Goal: Task Accomplishment & Management: Manage account settings

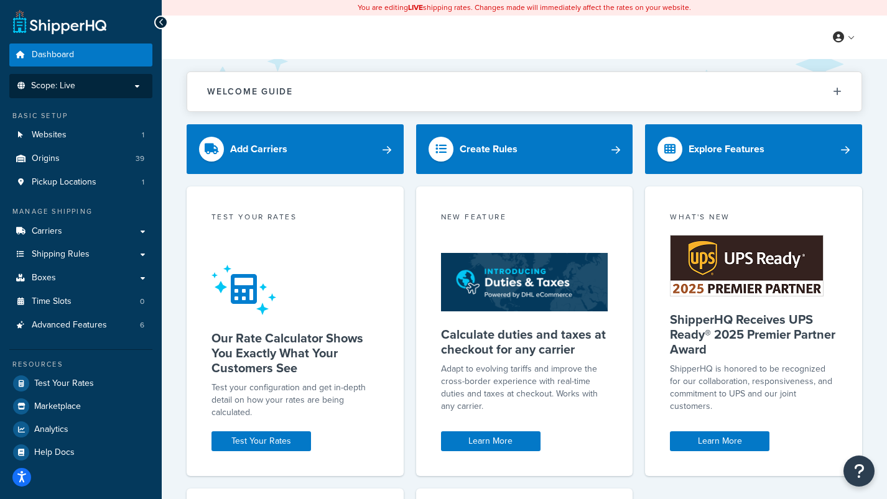
click at [113, 88] on p "Scope: Live" at bounding box center [81, 86] width 132 height 11
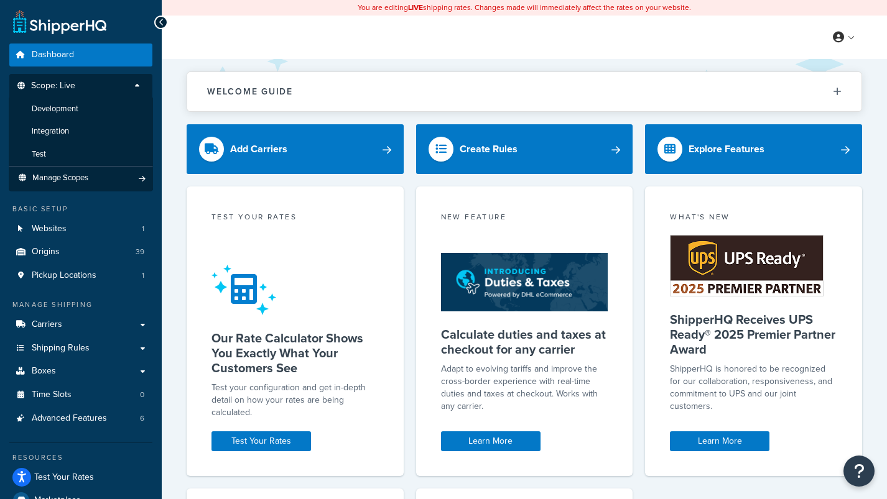
click at [172, 146] on div "Welcome Guide ShipperHQ: An Overview Carrier Setup Shipping Rules Overview Comm…" at bounding box center [524, 441] width 725 height 764
click at [71, 234] on link "Websites 1" at bounding box center [80, 229] width 143 height 23
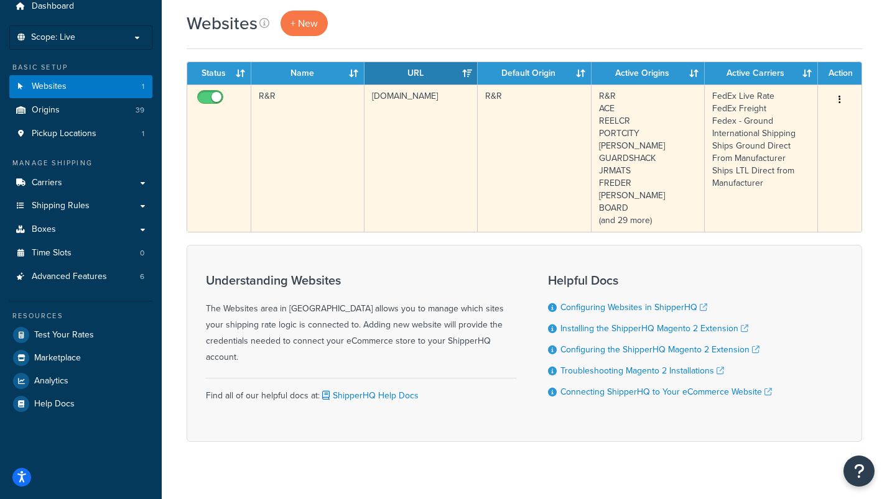
scroll to position [52, 0]
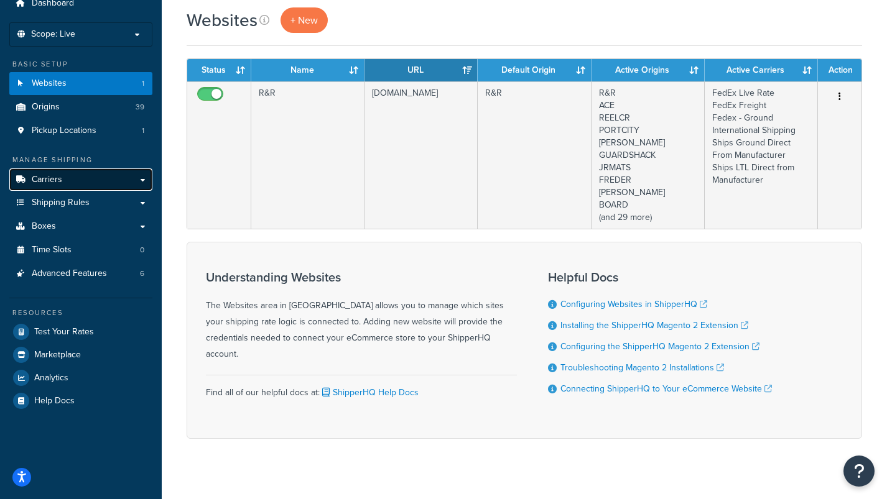
click at [76, 176] on link "Carriers" at bounding box center [80, 180] width 143 height 23
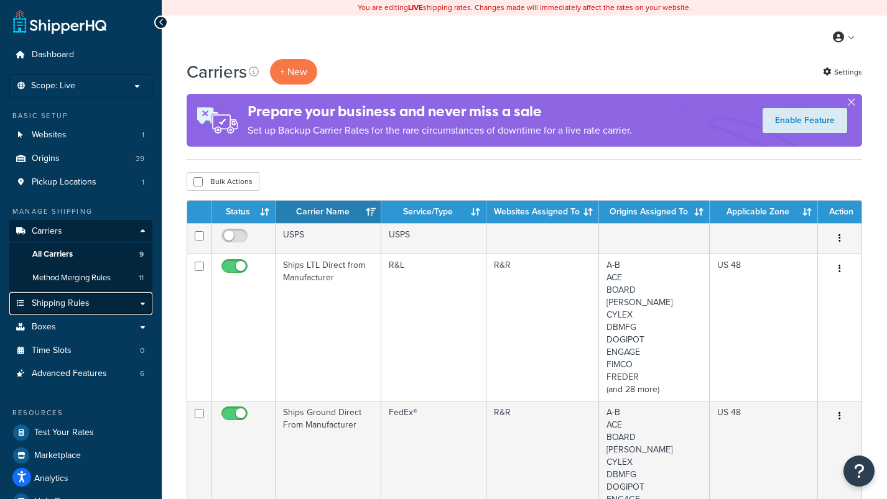
click at [66, 304] on span "Shipping Rules" at bounding box center [61, 304] width 58 height 11
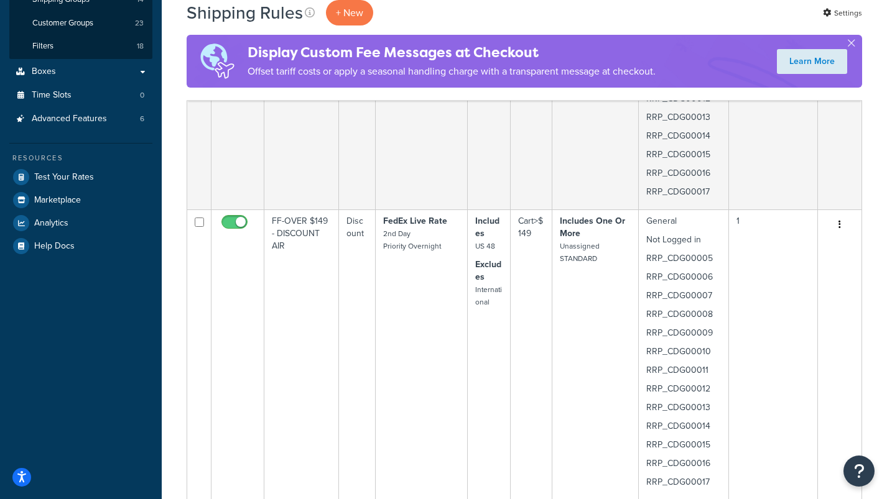
scroll to position [322, 0]
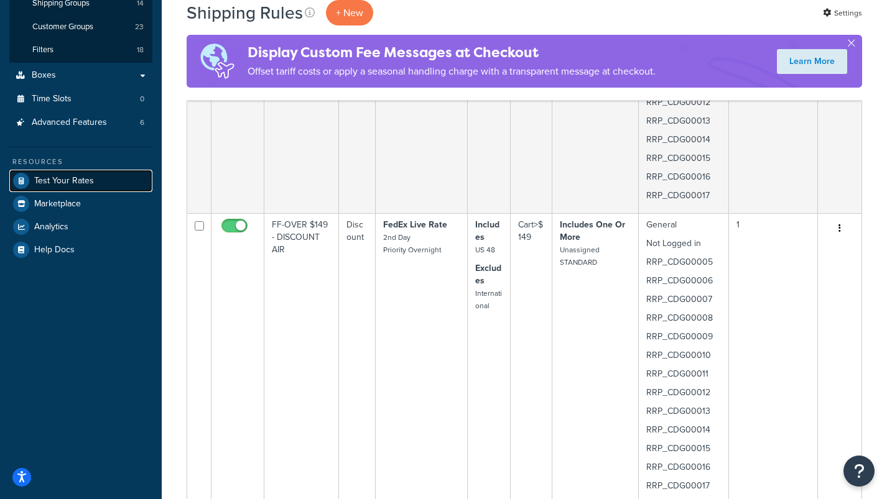
click at [72, 186] on span "Test Your Rates" at bounding box center [64, 181] width 60 height 11
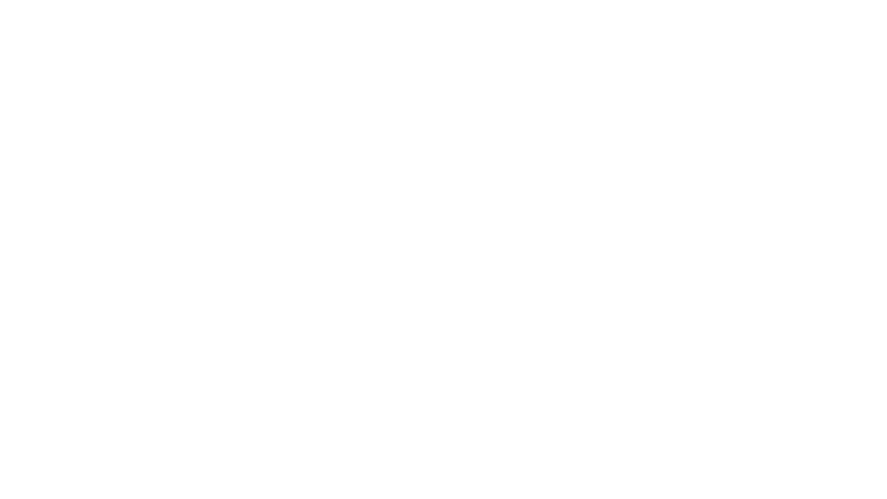
select select "[GEOGRAPHIC_DATA]"
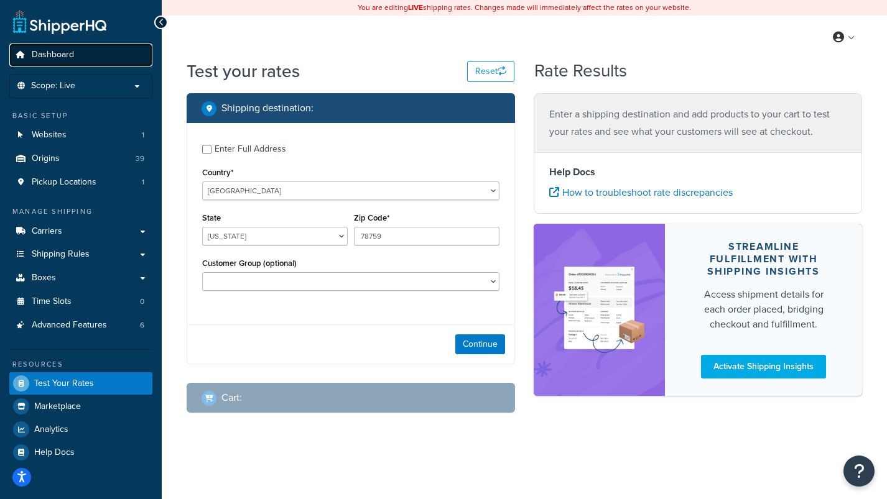
click at [64, 53] on span "Dashboard" at bounding box center [53, 55] width 42 height 11
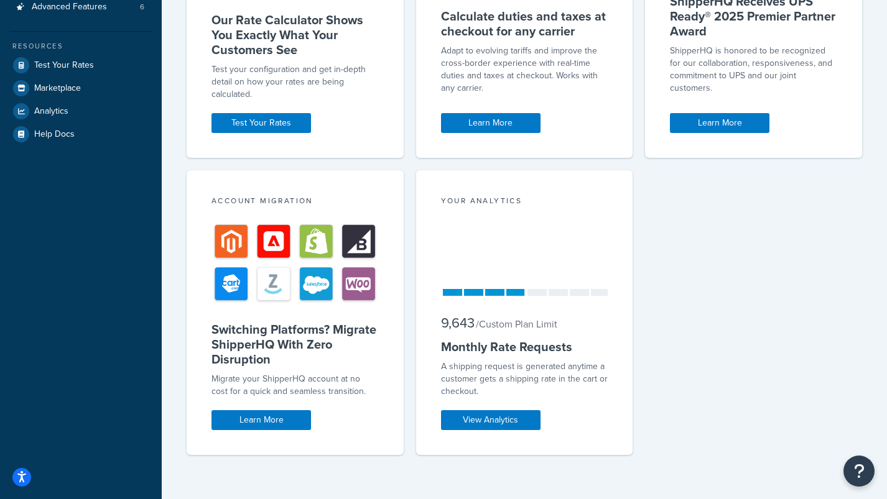
scroll to position [317, 0]
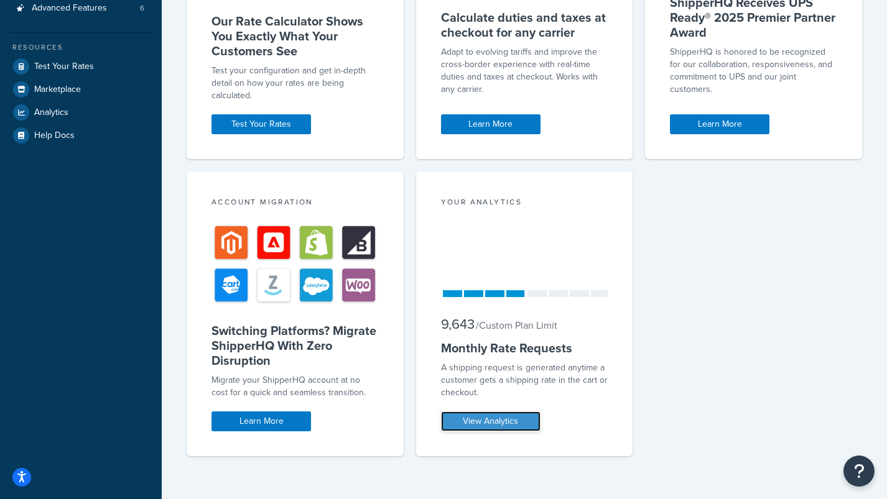
click at [499, 419] on link "View Analytics" at bounding box center [491, 422] width 100 height 20
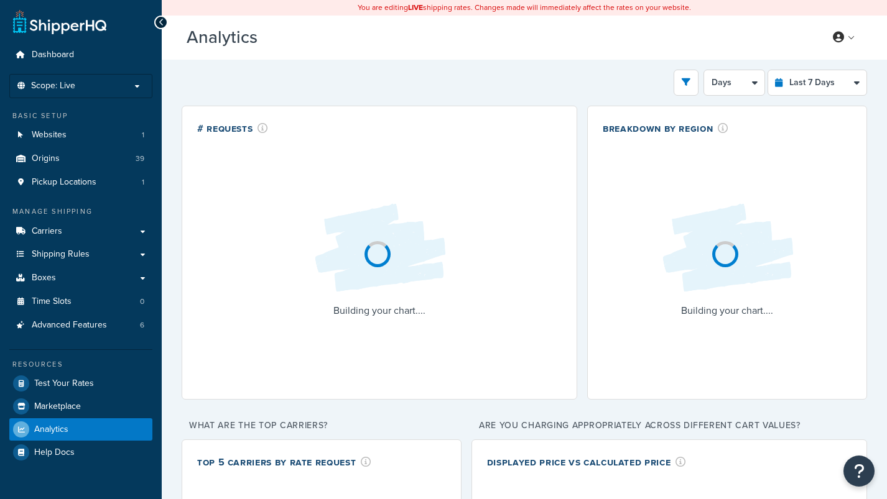
select select "last_7_days"
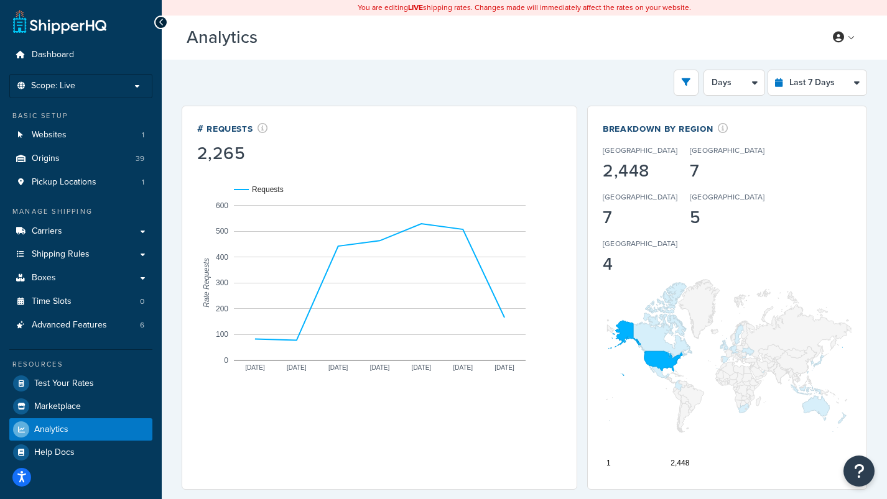
click at [163, 21] on icon at bounding box center [162, 22] width 6 height 9
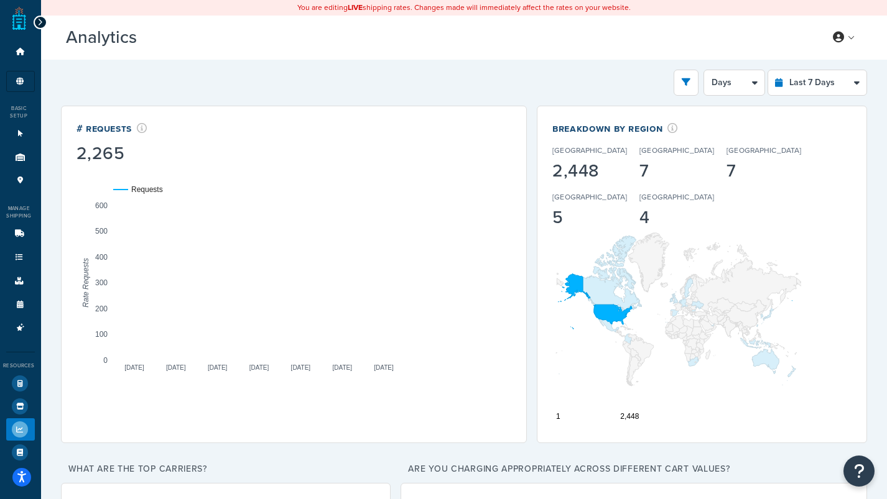
click at [40, 19] on icon at bounding box center [40, 22] width 6 height 9
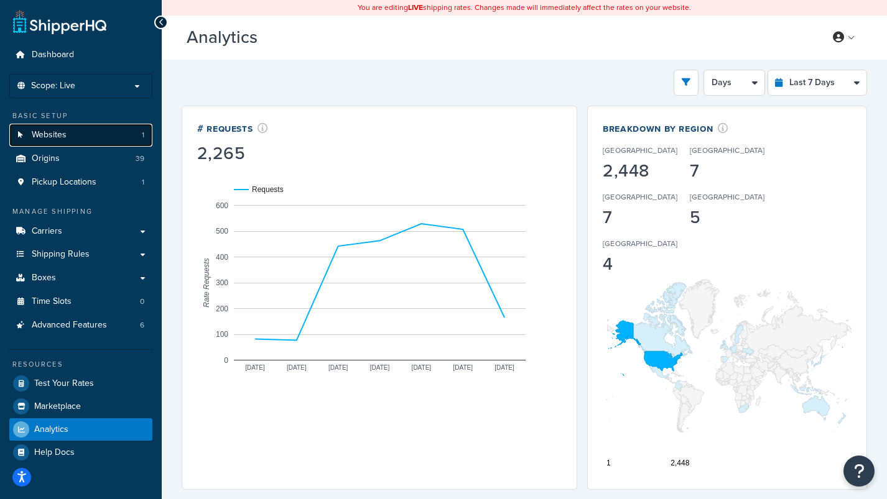
click at [57, 134] on span "Websites" at bounding box center [49, 135] width 35 height 11
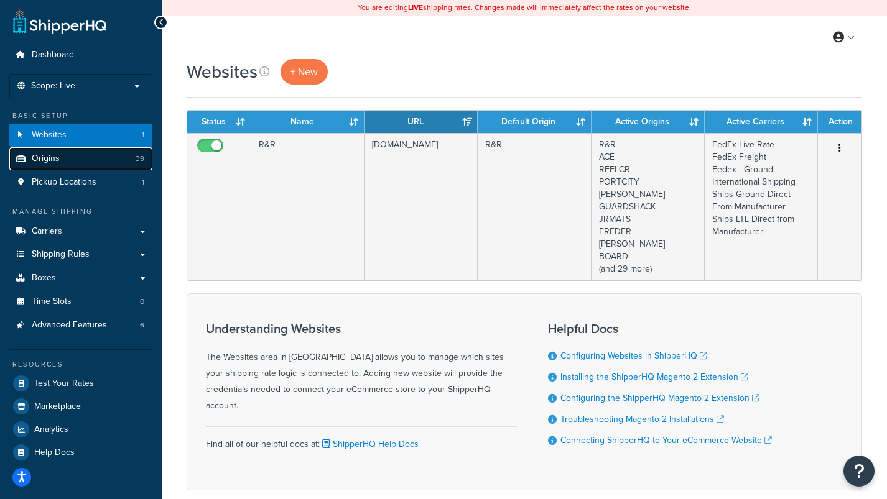
click at [51, 158] on span "Origins" at bounding box center [46, 159] width 28 height 11
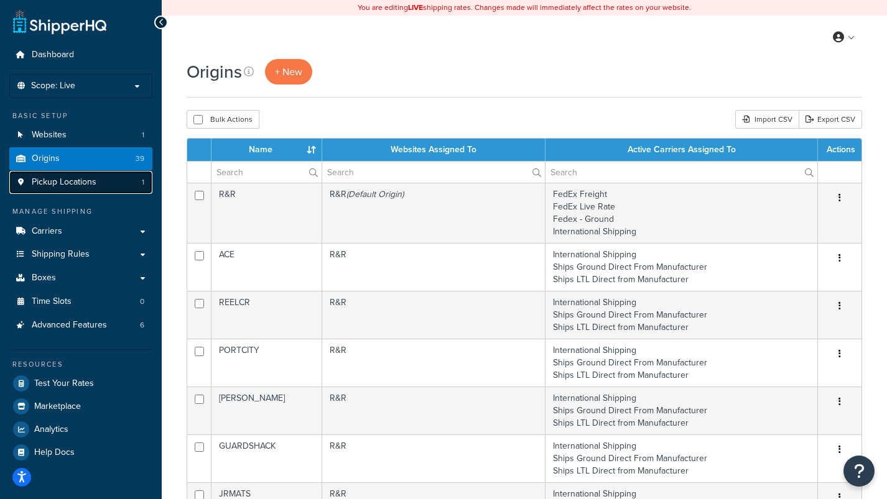
click at [51, 180] on span "Pickup Locations" at bounding box center [64, 182] width 65 height 11
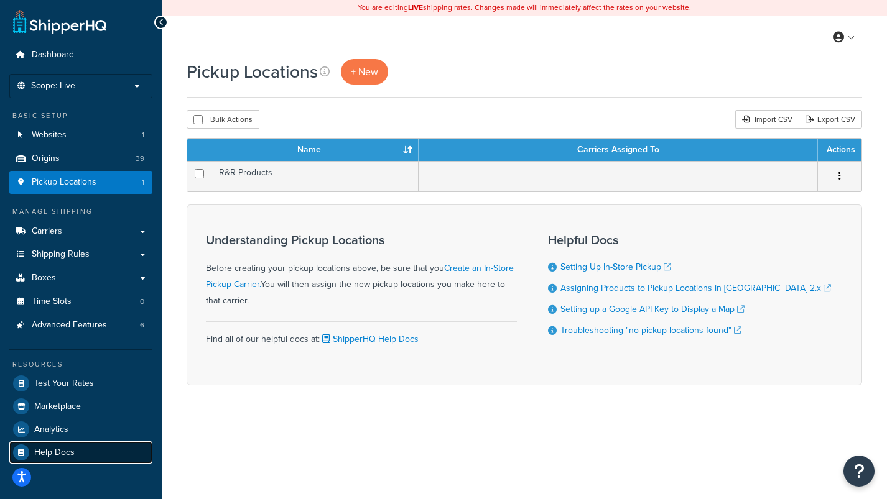
click at [68, 450] on span "Help Docs" at bounding box center [54, 453] width 40 height 11
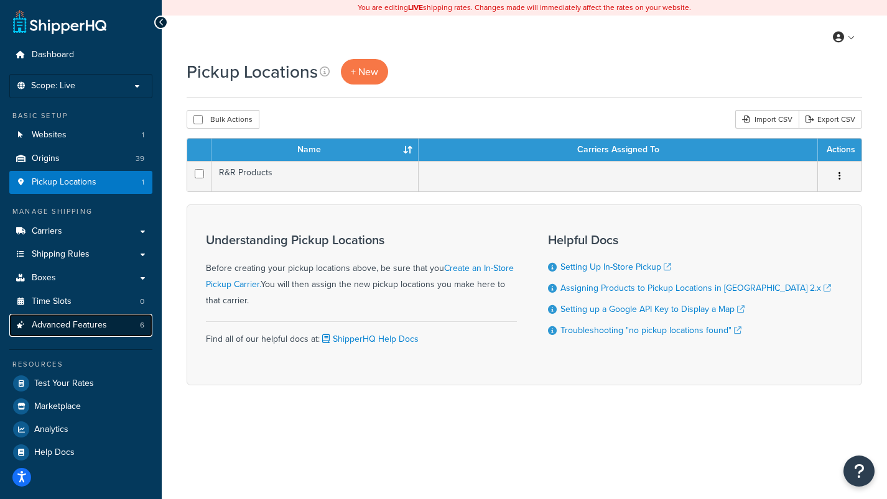
click at [65, 327] on span "Advanced Features" at bounding box center [69, 325] width 75 height 11
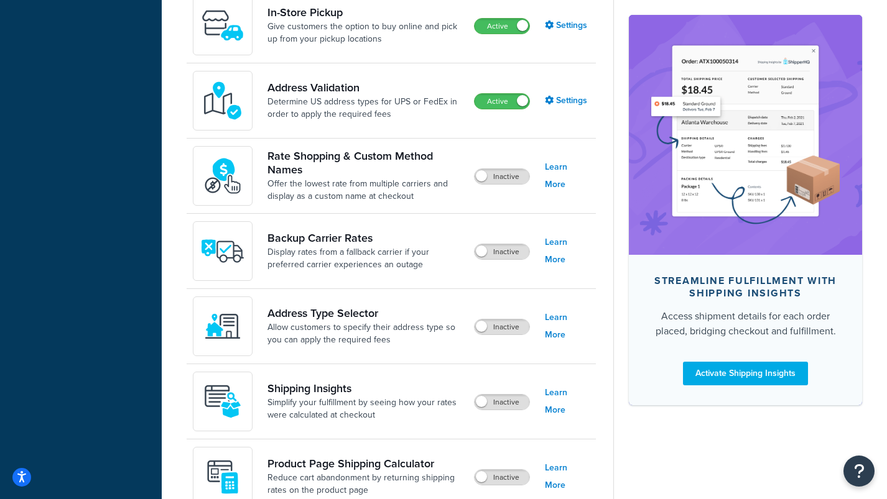
scroll to position [595, 0]
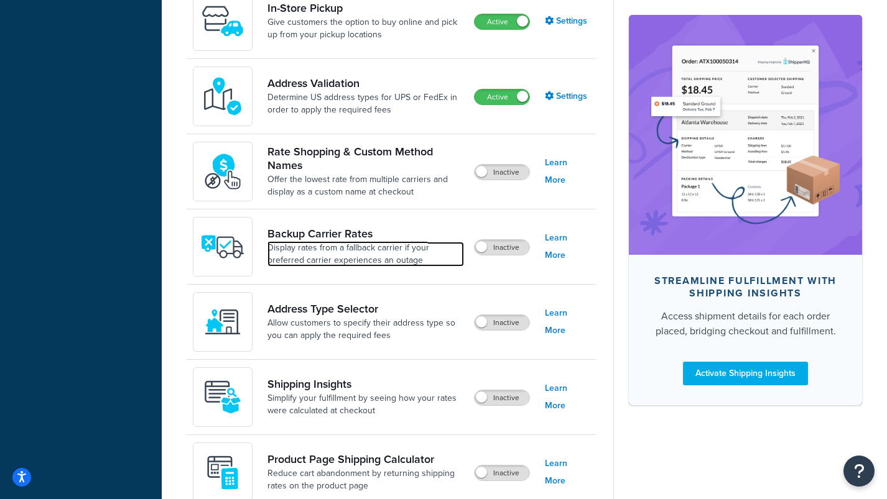
click at [323, 243] on link "Display rates from a fallback carrier if your preferred carrier experiences an …" at bounding box center [365, 254] width 197 height 25
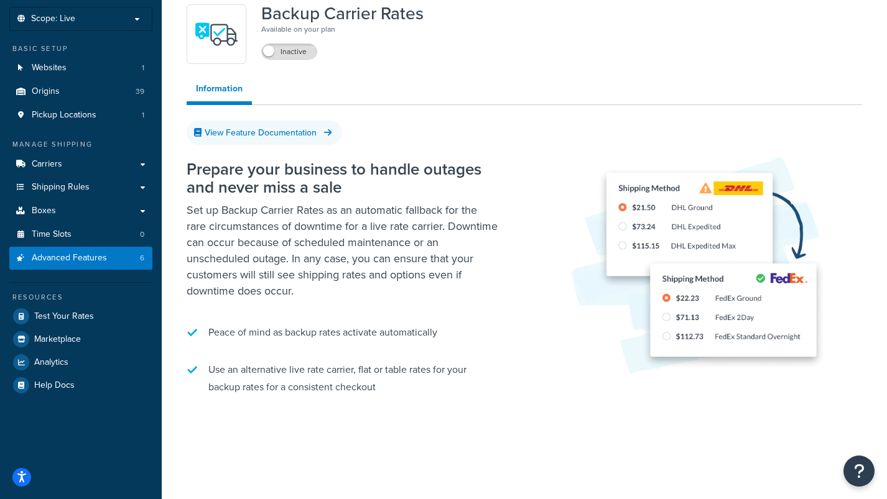
scroll to position [85, 0]
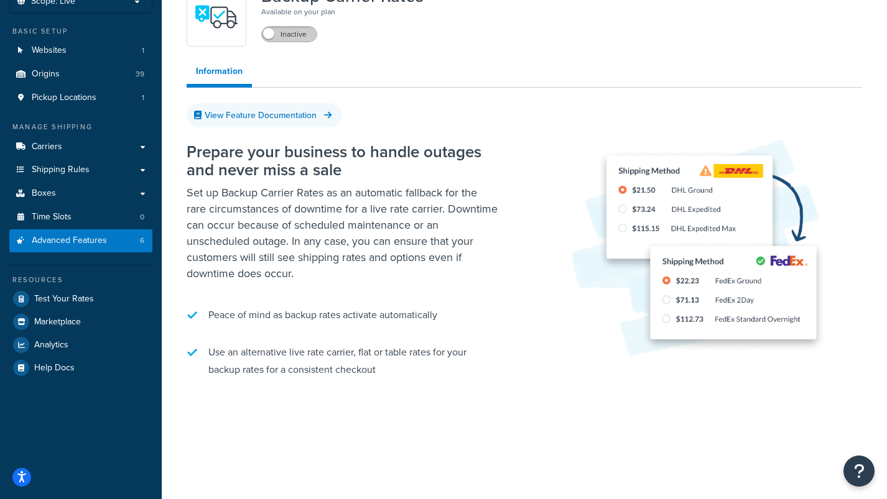
click at [299, 39] on label "Inactive" at bounding box center [289, 34] width 55 height 15
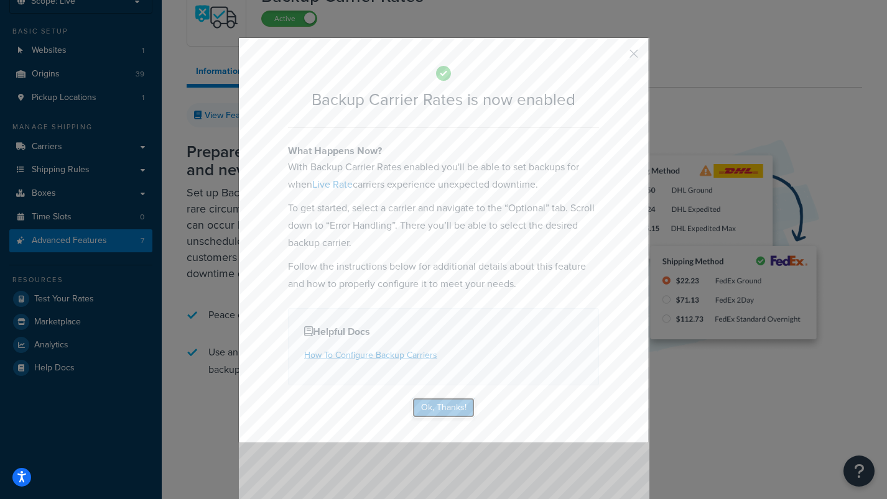
click at [432, 409] on button "Ok, Thanks!" at bounding box center [443, 408] width 62 height 20
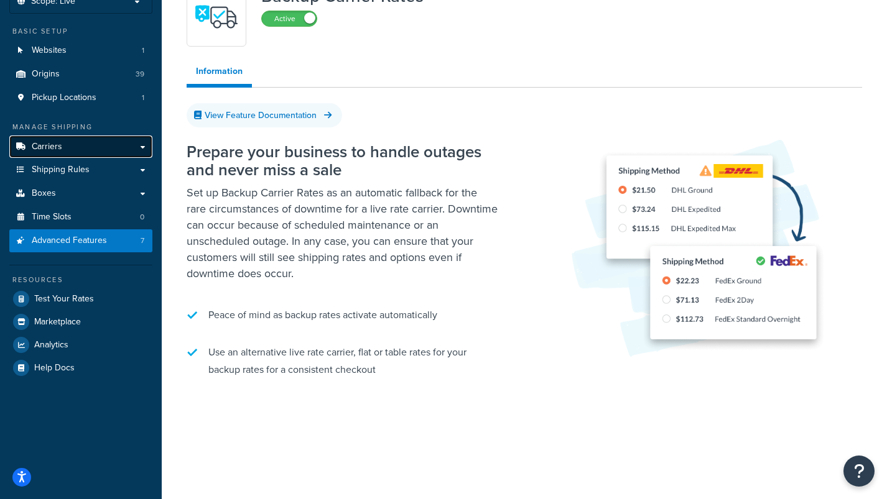
click at [67, 141] on link "Carriers" at bounding box center [80, 147] width 143 height 23
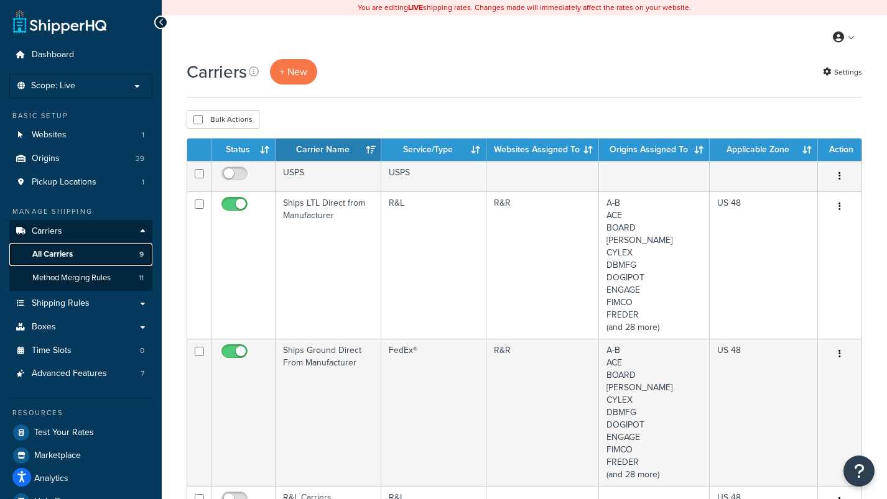
click at [53, 254] on span "All Carriers" at bounding box center [52, 254] width 40 height 11
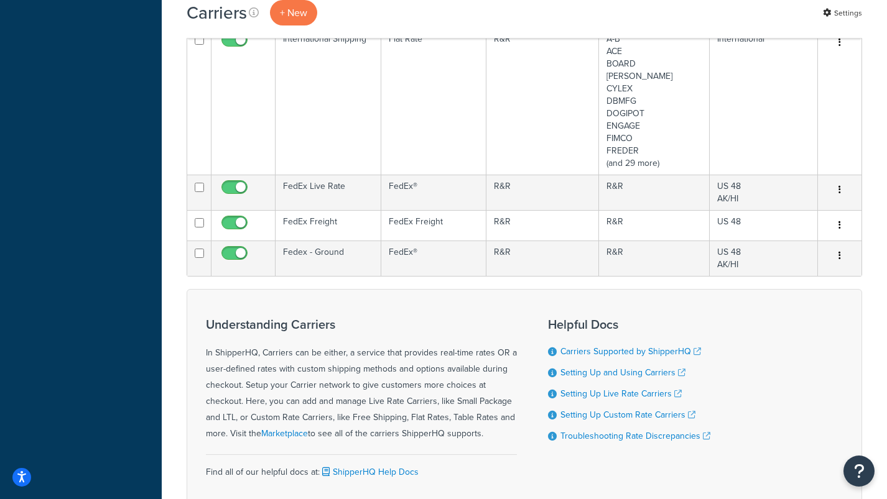
scroll to position [533, 0]
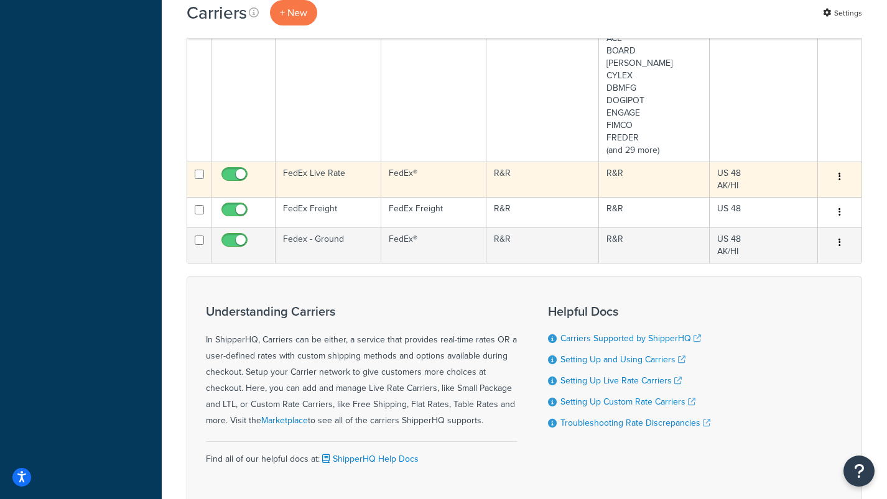
click at [333, 175] on td "FedEx Live Rate" at bounding box center [329, 179] width 106 height 35
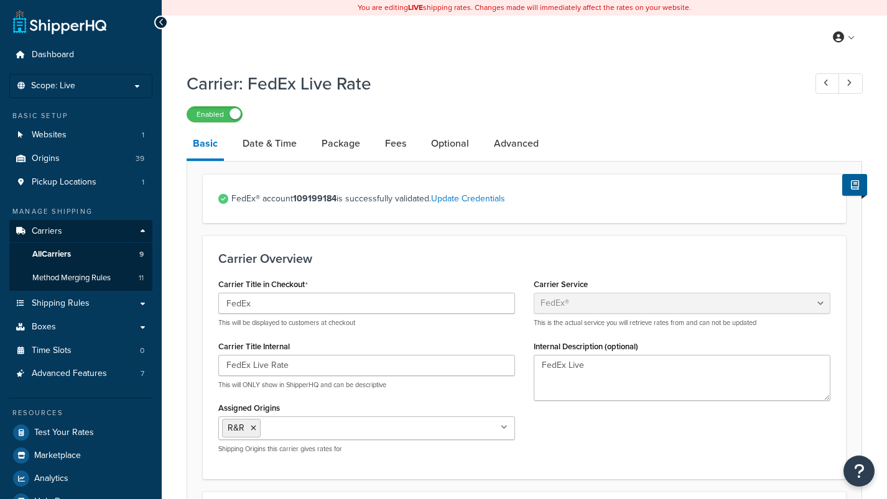
select select "fedEx"
select select "REGULAR_PICKUP"
select select "YOUR_PACKAGING"
click at [445, 152] on link "Optional" at bounding box center [450, 144] width 50 height 30
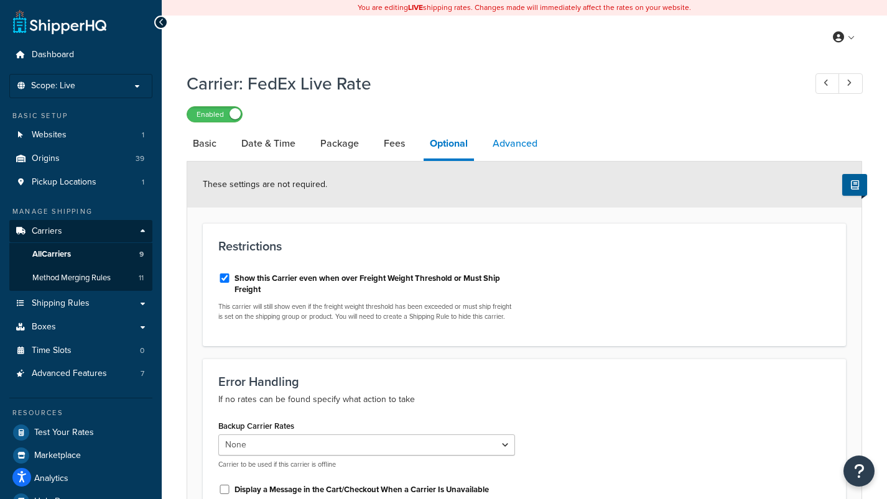
click at [505, 149] on link "Advanced" at bounding box center [514, 144] width 57 height 30
select select "false"
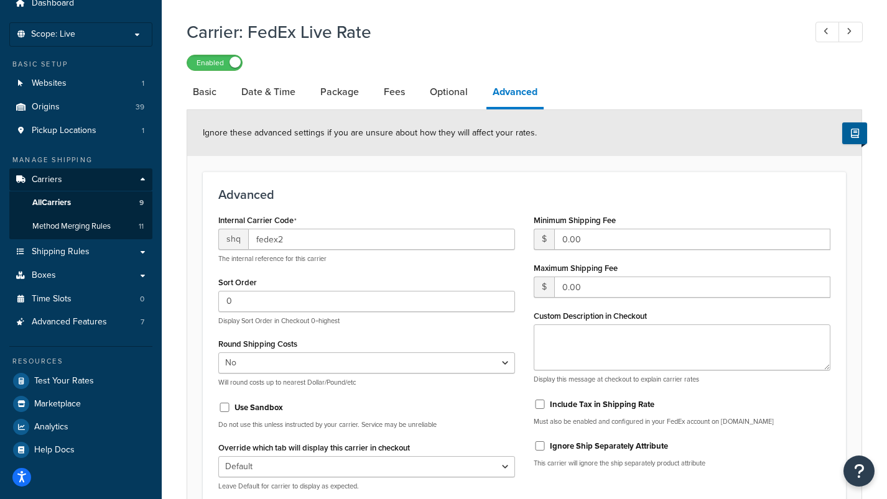
scroll to position [28, 0]
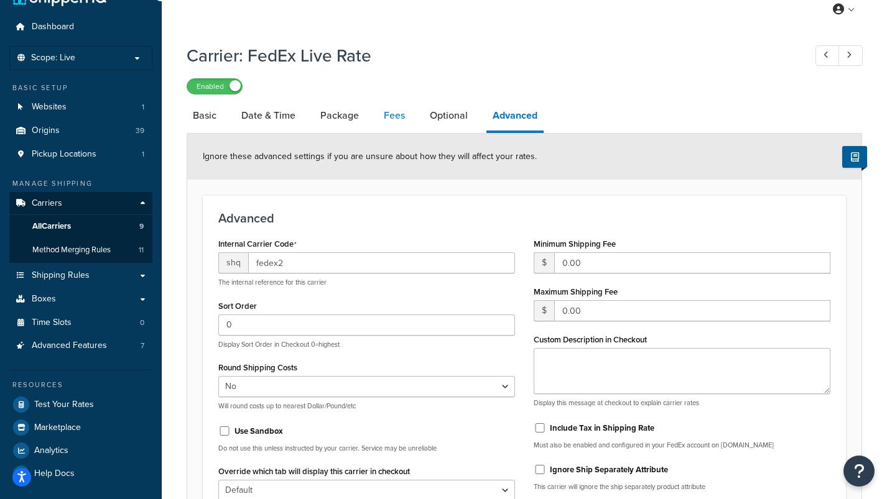
click at [399, 116] on link "Fees" at bounding box center [394, 116] width 34 height 30
select select "package"
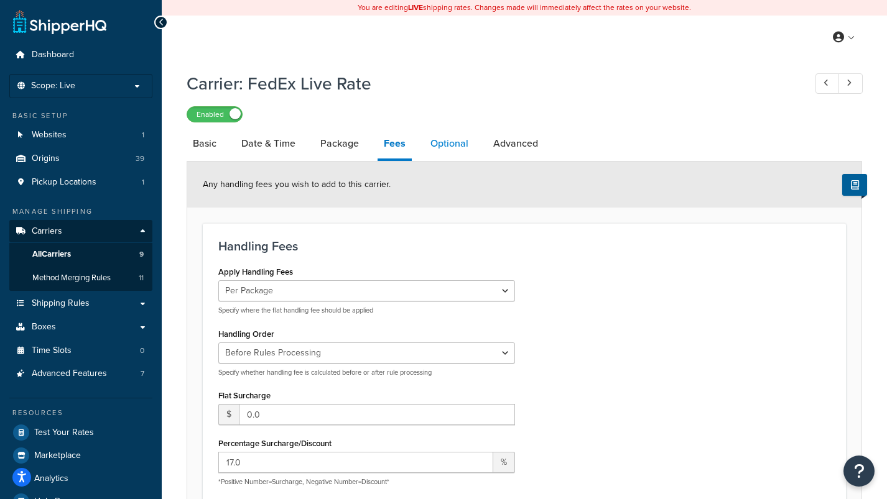
click at [450, 144] on link "Optional" at bounding box center [449, 144] width 50 height 30
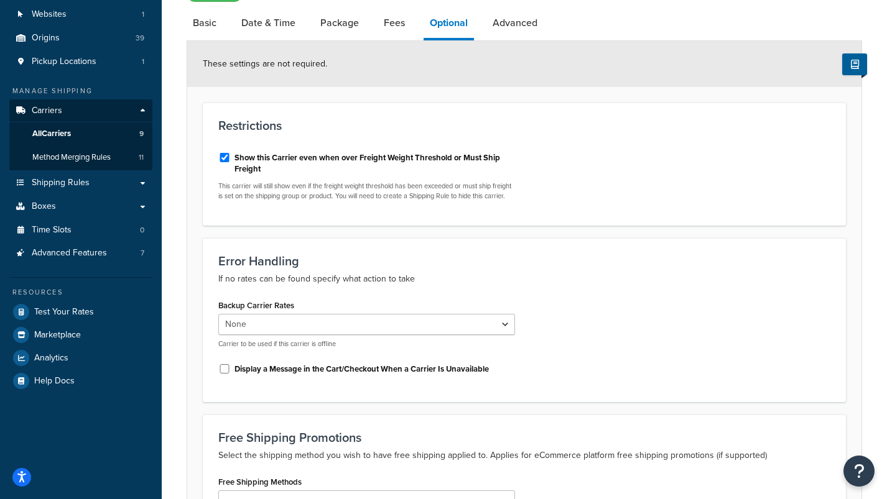
scroll to position [122, 0]
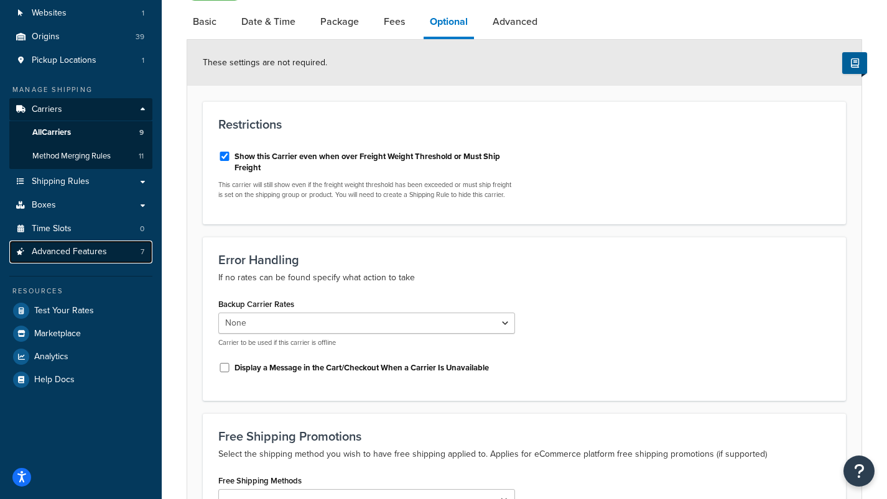
click at [100, 262] on link "Advanced Features 7" at bounding box center [80, 252] width 143 height 23
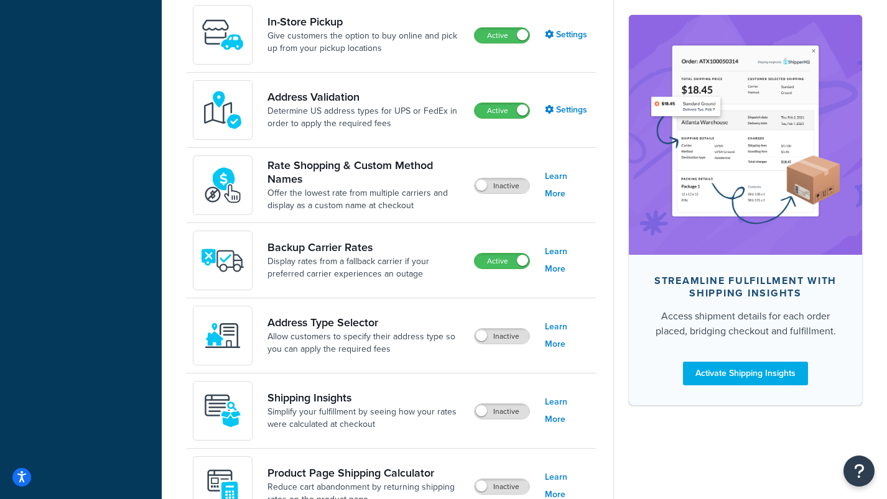
scroll to position [585, 0]
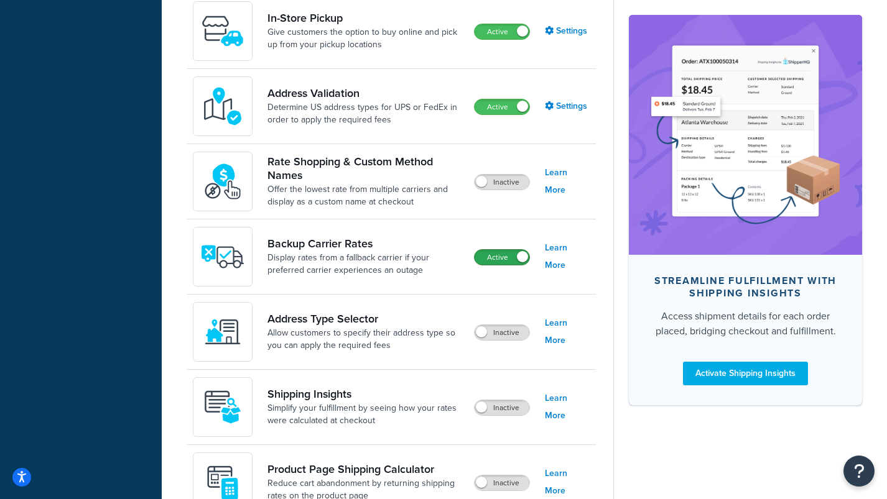
click at [493, 258] on label "Active" at bounding box center [502, 257] width 55 height 15
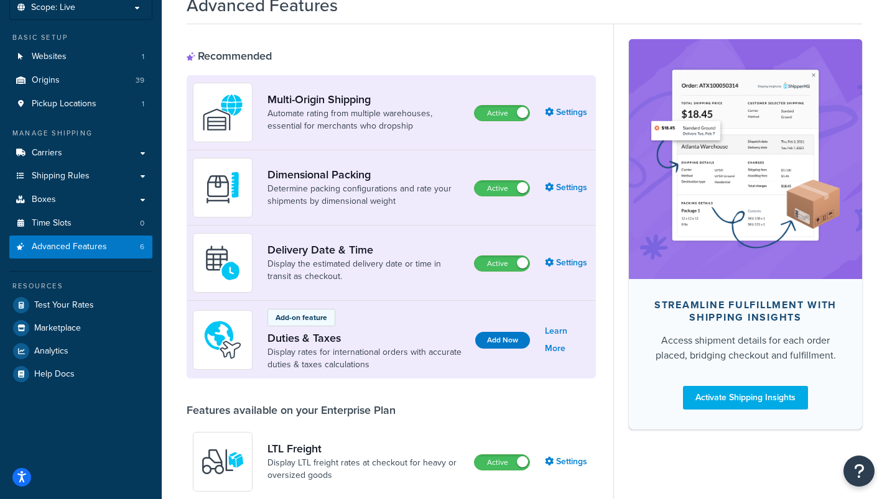
scroll to position [0, 0]
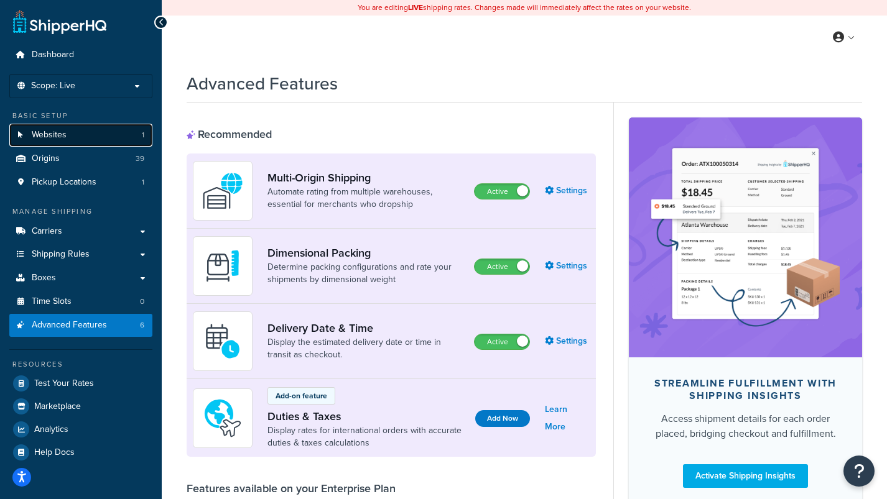
click at [65, 135] on span "Websites" at bounding box center [49, 135] width 35 height 11
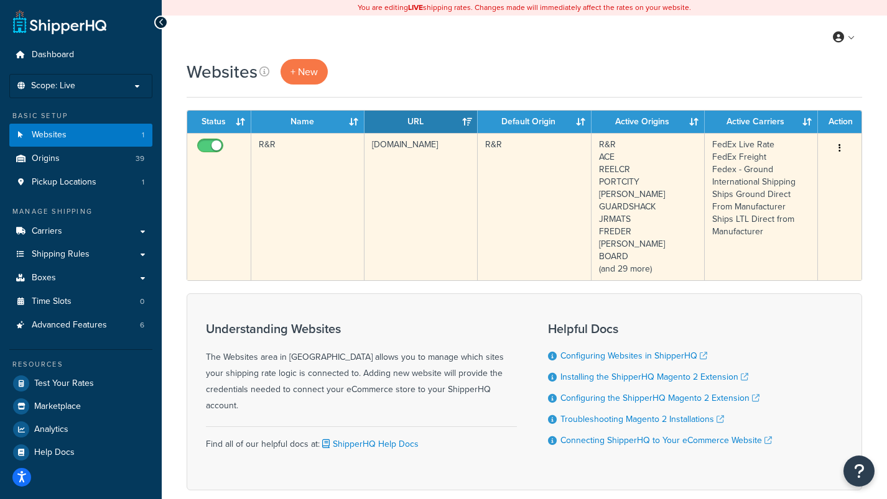
click at [415, 211] on td "[DOMAIN_NAME]" at bounding box center [420, 206] width 113 height 147
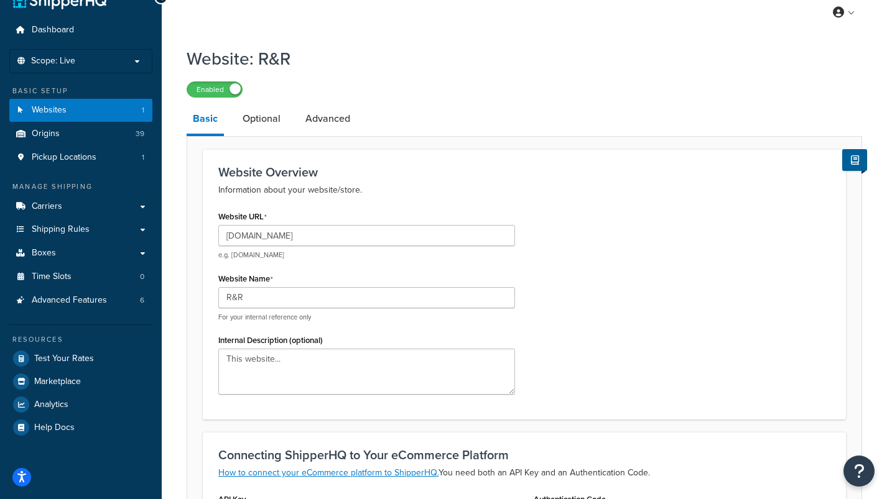
scroll to position [30, 0]
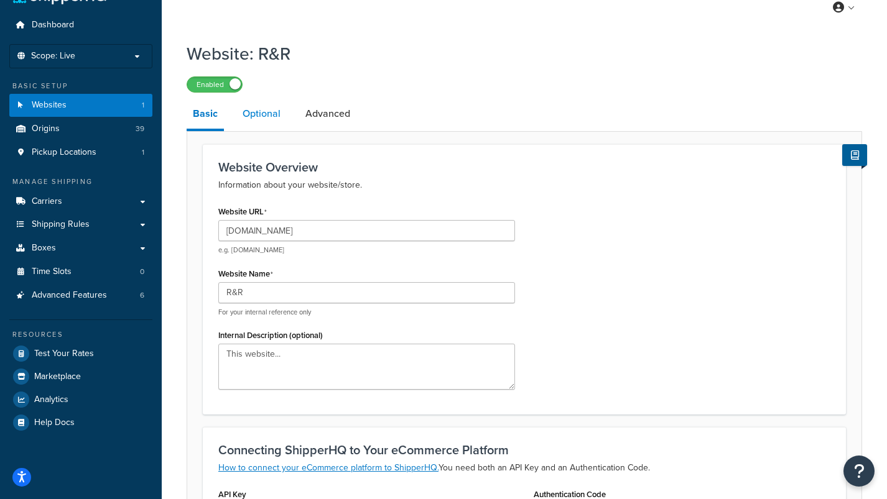
click at [265, 121] on link "Optional" at bounding box center [261, 114] width 50 height 30
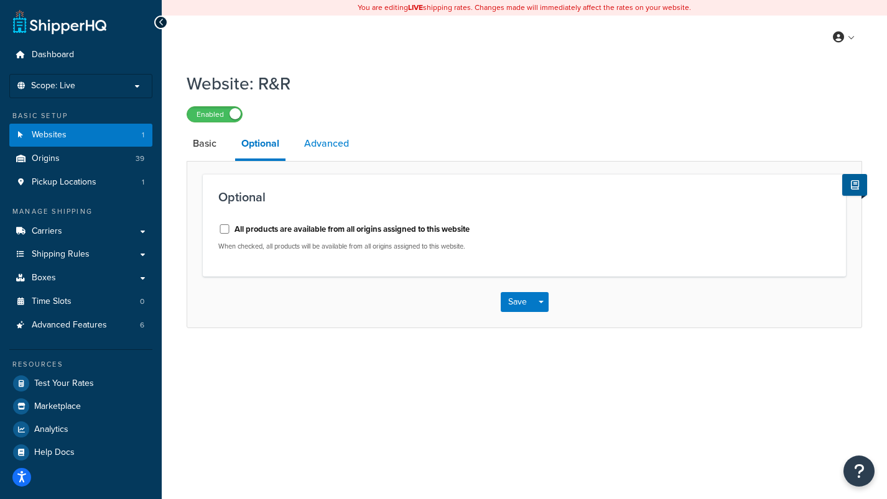
click at [328, 146] on link "Advanced" at bounding box center [326, 144] width 57 height 30
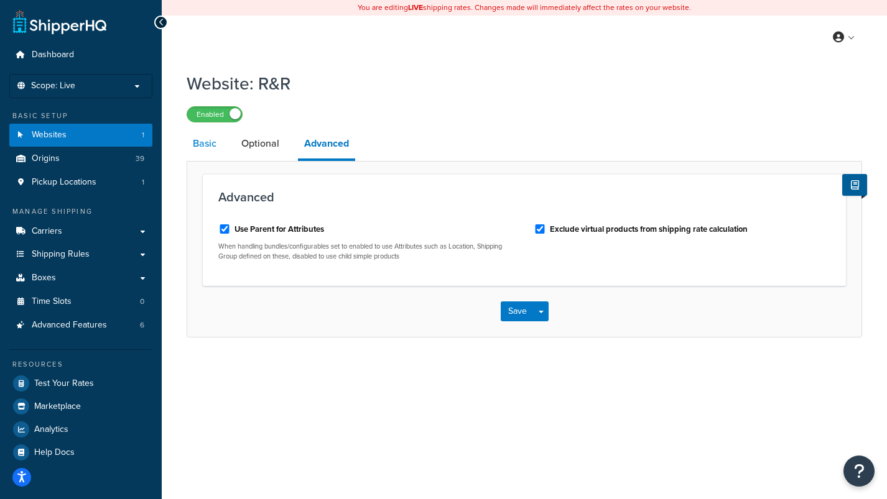
click at [206, 143] on link "Basic" at bounding box center [205, 144] width 36 height 30
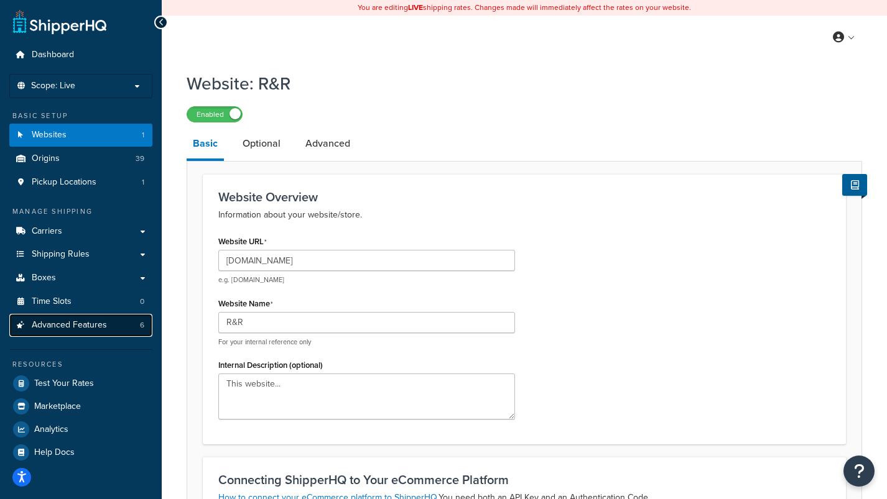
click at [78, 325] on span "Advanced Features" at bounding box center [69, 325] width 75 height 11
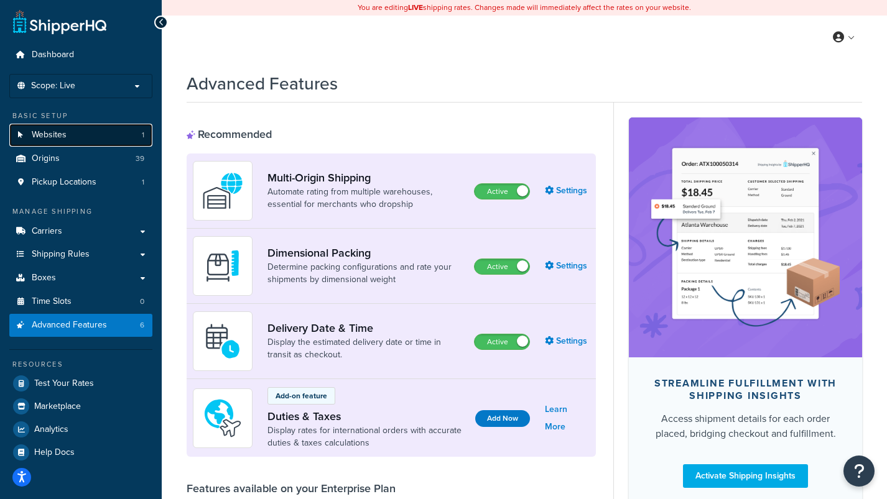
click at [60, 135] on span "Websites" at bounding box center [49, 135] width 35 height 11
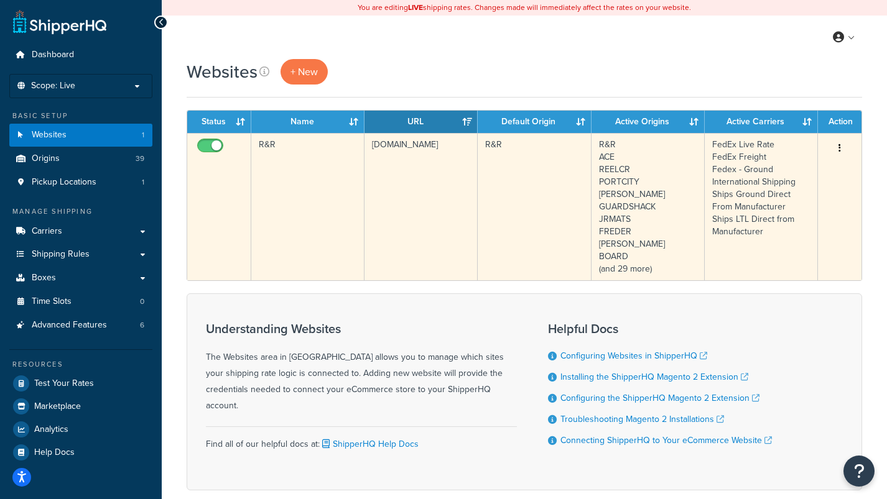
click at [417, 146] on td "[DOMAIN_NAME]" at bounding box center [420, 206] width 113 height 147
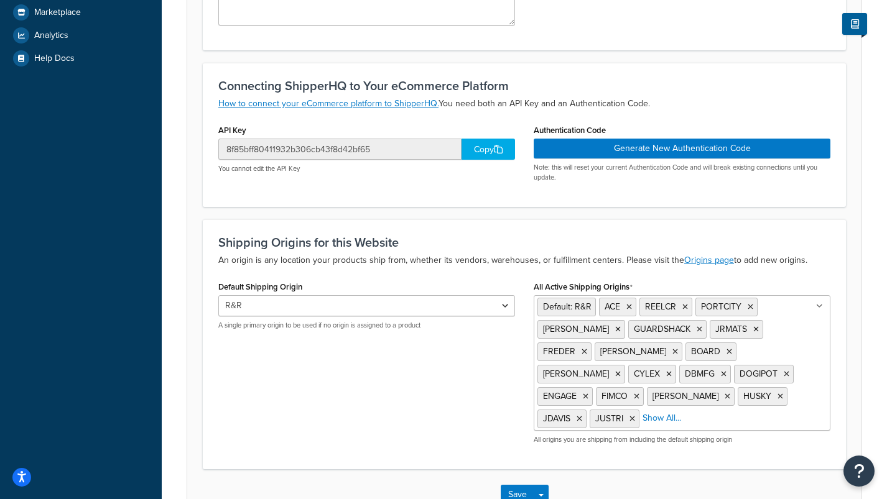
scroll to position [394, 0]
